Goal: Information Seeking & Learning: Learn about a topic

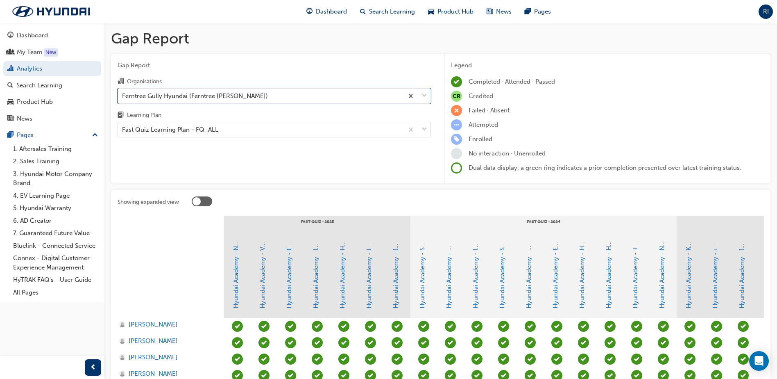
scroll to position [129, 0]
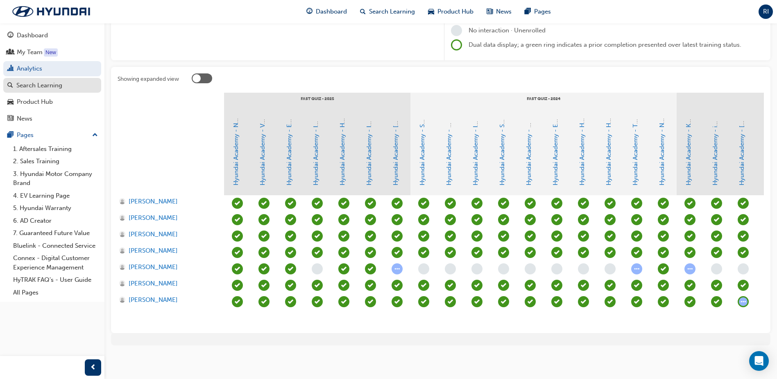
click at [54, 87] on div "Search Learning" at bounding box center [39, 85] width 46 height 9
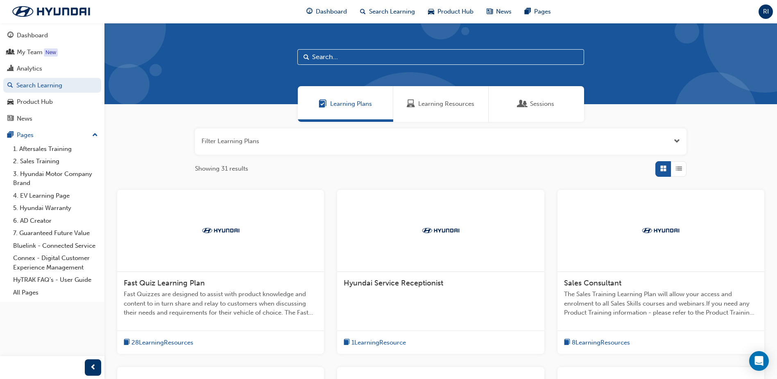
click at [534, 99] on span "Sessions" at bounding box center [542, 103] width 24 height 9
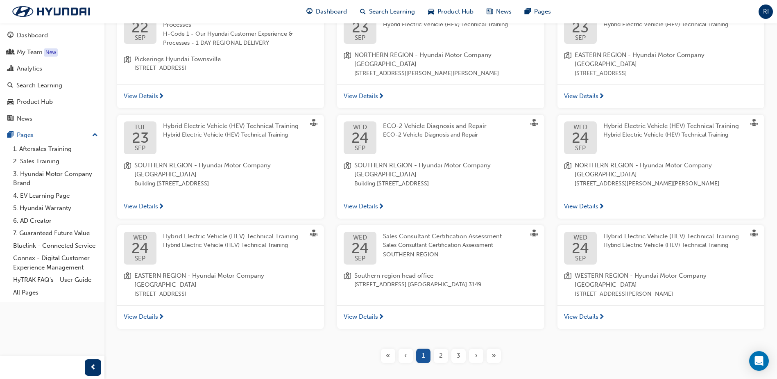
scroll to position [205, 0]
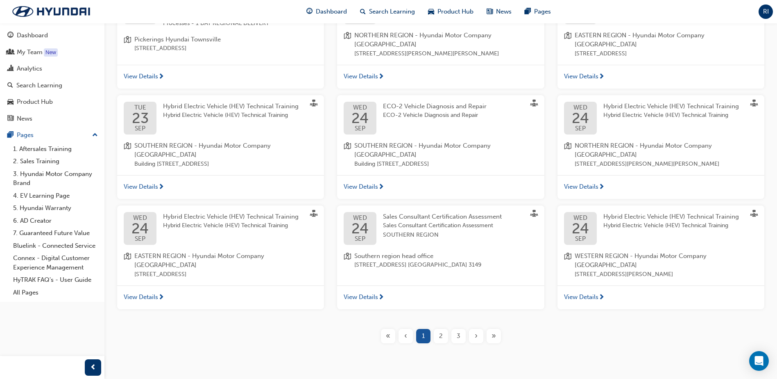
click at [423, 221] on span "Sales Consultant Certification Assessment SOUTHERN REGION" at bounding box center [453, 230] width 141 height 18
